Goal: Complete application form

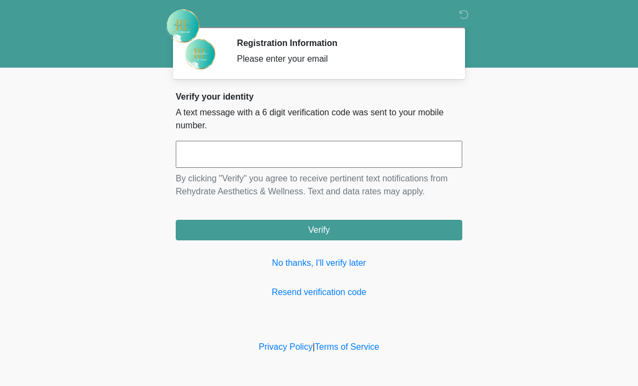
click at [354, 155] on input "text" at bounding box center [319, 154] width 287 height 27
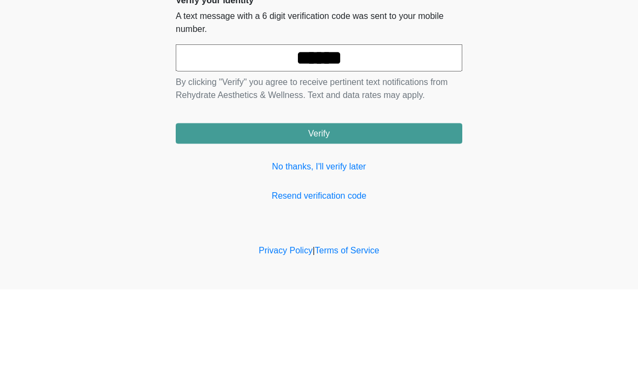
type input "******"
click at [373, 220] on button "Verify" at bounding box center [319, 230] width 287 height 21
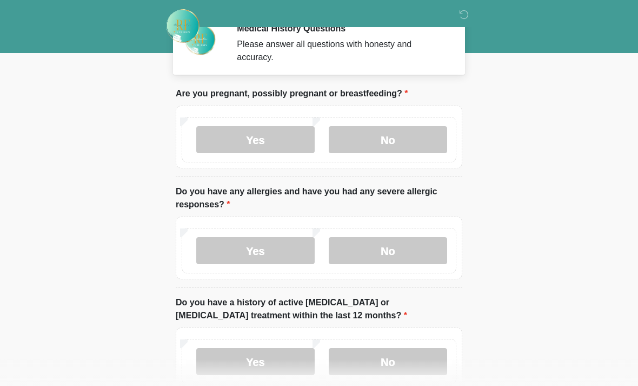
scroll to position [14, 0]
click at [409, 134] on label "No" at bounding box center [388, 140] width 118 height 27
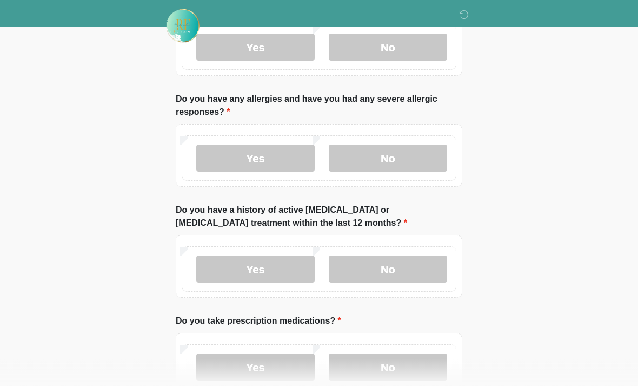
click at [412, 159] on label "No" at bounding box center [388, 158] width 118 height 27
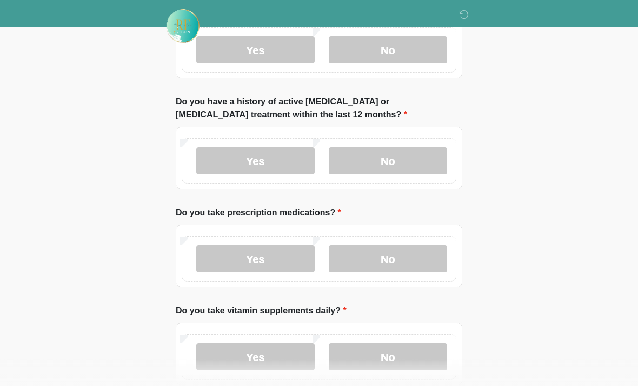
scroll to position [215, 0]
click at [414, 155] on label "No" at bounding box center [388, 161] width 118 height 27
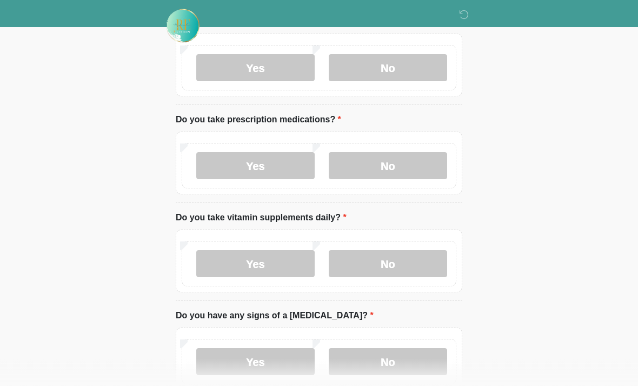
scroll to position [308, 0]
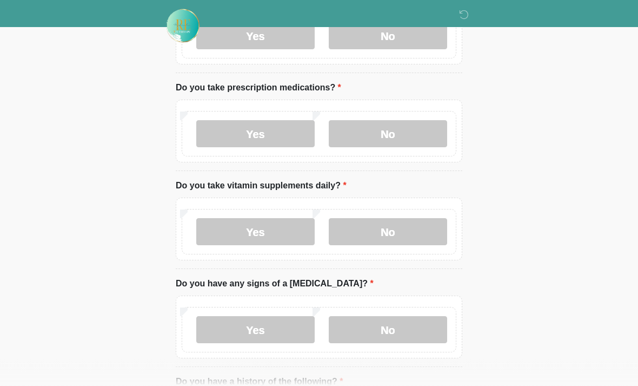
click at [413, 128] on label "No" at bounding box center [388, 134] width 118 height 27
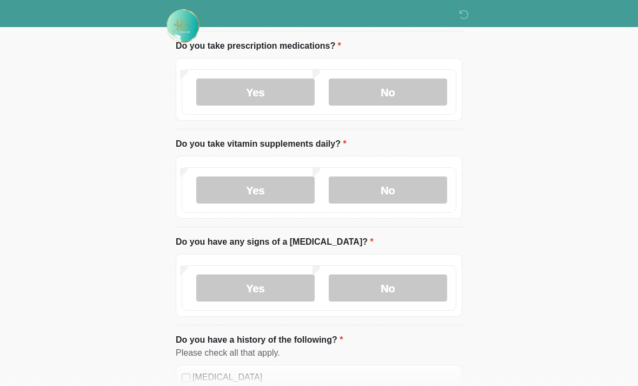
scroll to position [382, 0]
click at [295, 187] on label "Yes" at bounding box center [255, 189] width 118 height 27
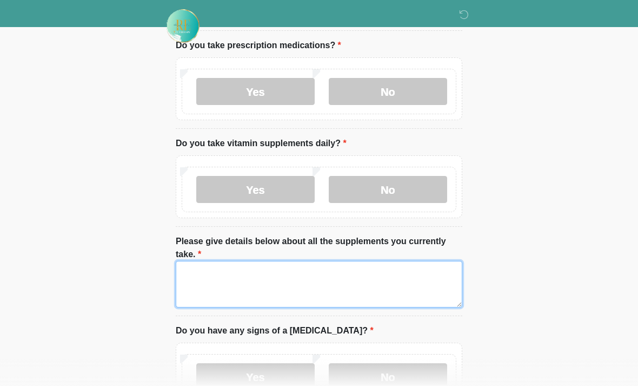
click at [267, 273] on textarea "Please give details below about all the supplements you currently take." at bounding box center [319, 284] width 287 height 47
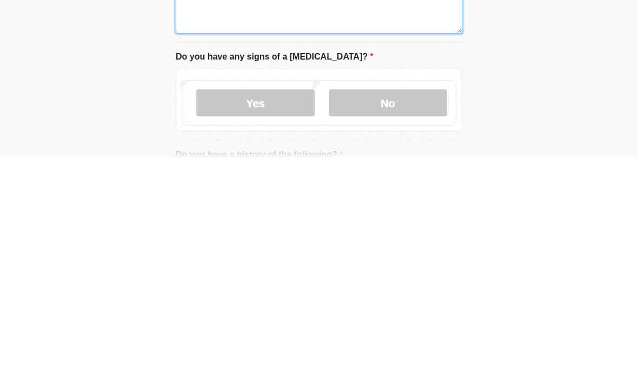
scroll to position [428, 0]
type textarea "**********"
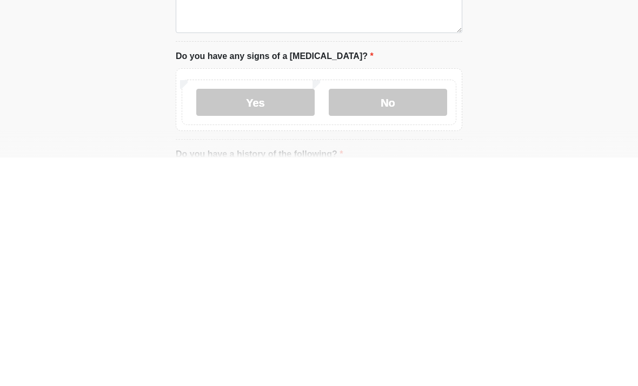
click at [415, 317] on label "No" at bounding box center [388, 330] width 118 height 27
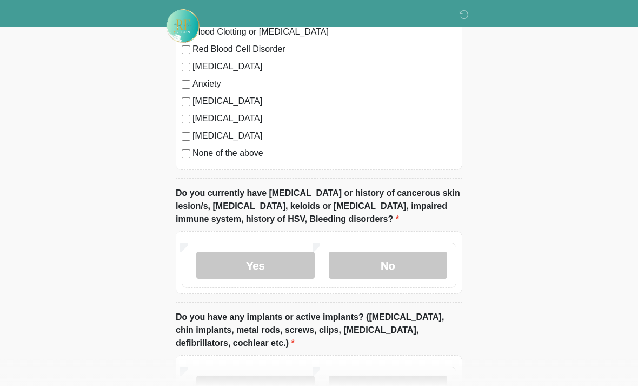
scroll to position [890, 0]
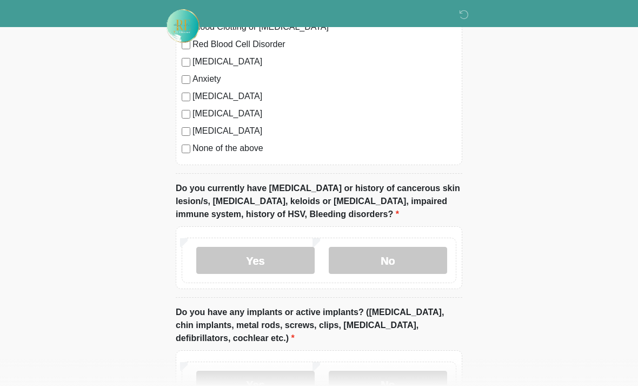
click at [180, 145] on div "[MEDICAL_DATA] Heart Disease Heart Attack Stroke Blood Clotting or [MEDICAL_DAT…" at bounding box center [319, 55] width 287 height 220
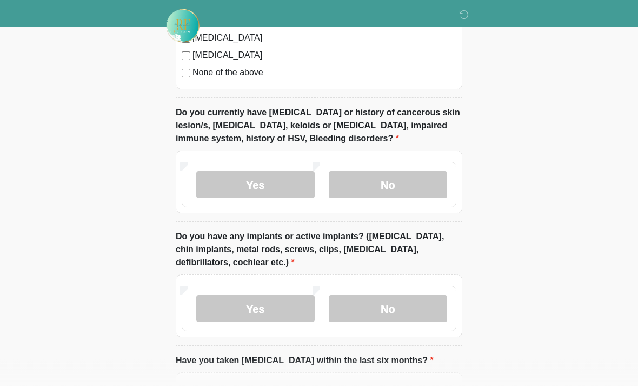
scroll to position [968, 0]
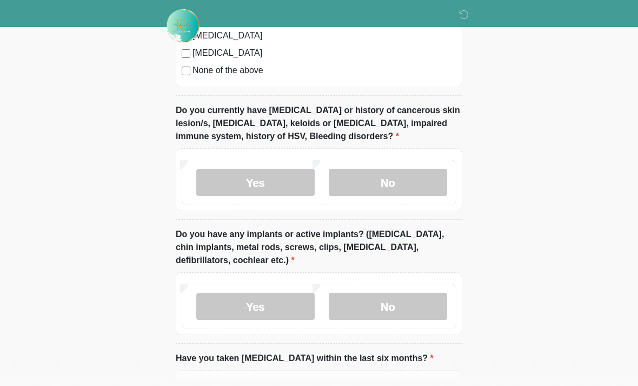
click at [393, 173] on label "No" at bounding box center [388, 182] width 118 height 27
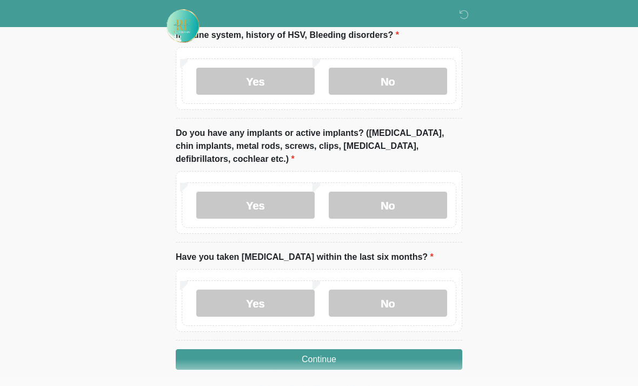
scroll to position [1074, 0]
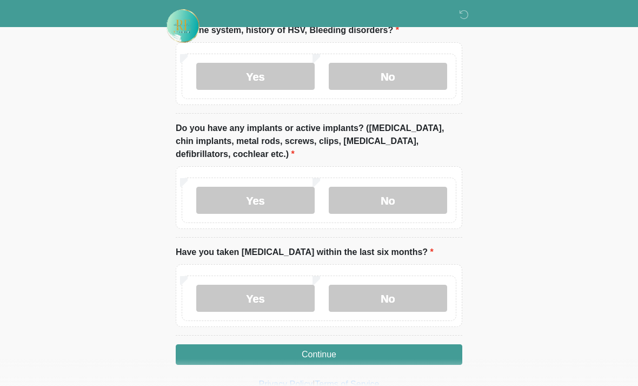
click at [415, 193] on label "No" at bounding box center [388, 200] width 118 height 27
click at [392, 299] on label "No" at bounding box center [388, 298] width 118 height 27
click at [386, 355] on button "Continue" at bounding box center [319, 354] width 287 height 21
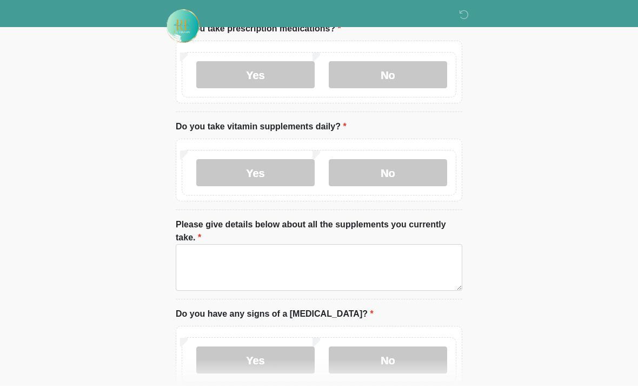
scroll to position [0, 0]
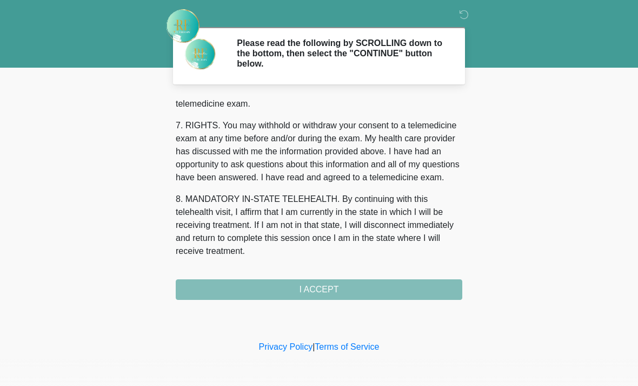
click at [348, 290] on div "1. PURPOSE. The purpose of this form is to obtain your consent for a telemedici…" at bounding box center [319, 198] width 287 height 203
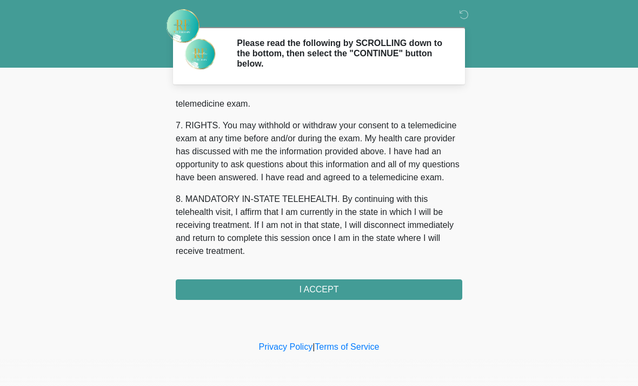
click at [341, 292] on button "I ACCEPT" at bounding box center [319, 289] width 287 height 21
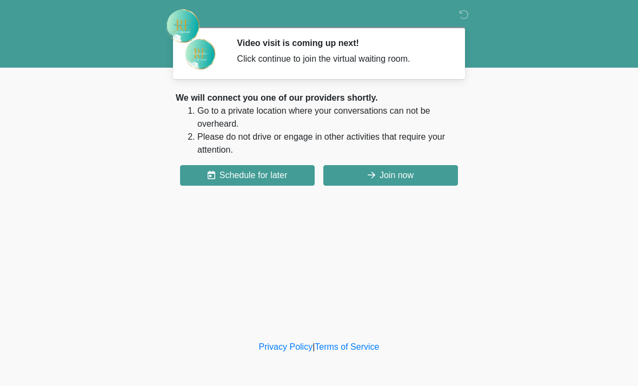
click at [401, 176] on button "Join now" at bounding box center [390, 175] width 135 height 21
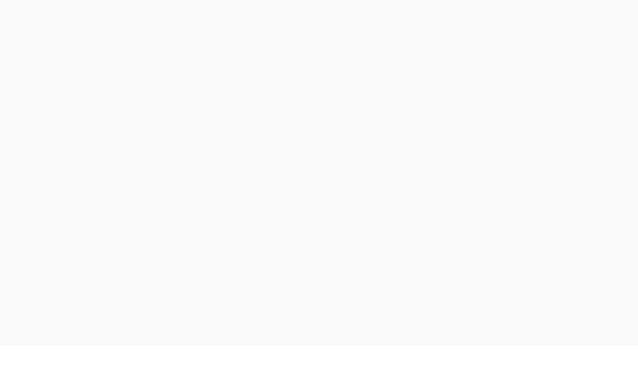
scroll to position [3, 0]
